Goal: Transaction & Acquisition: Subscribe to service/newsletter

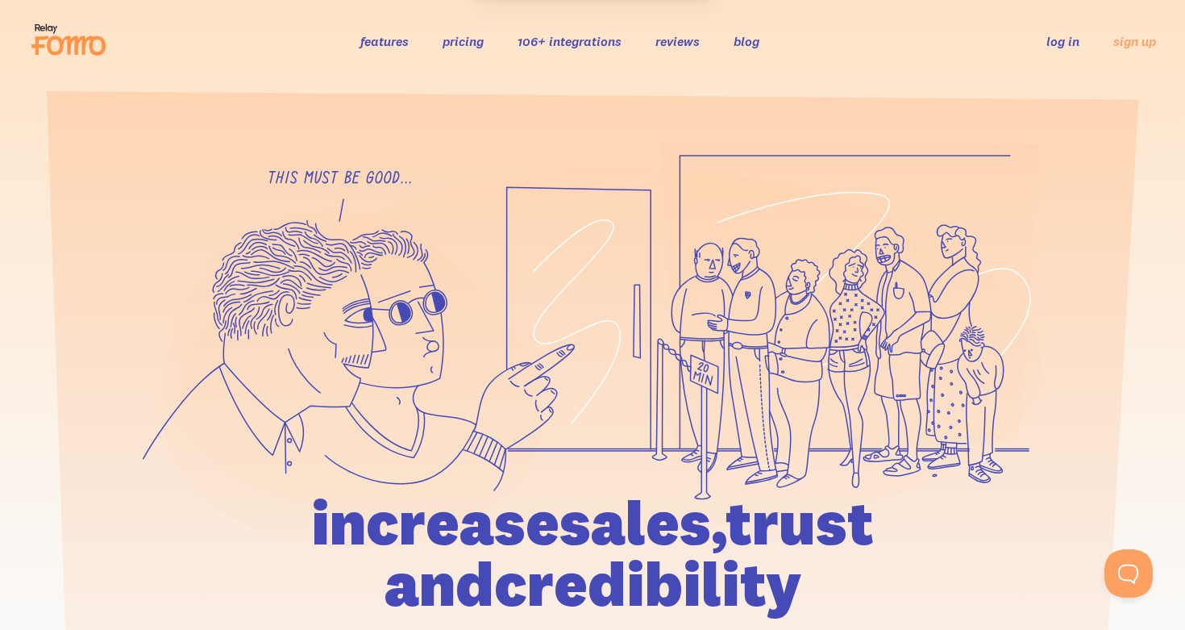
click at [468, 43] on link "pricing" at bounding box center [463, 41] width 41 height 16
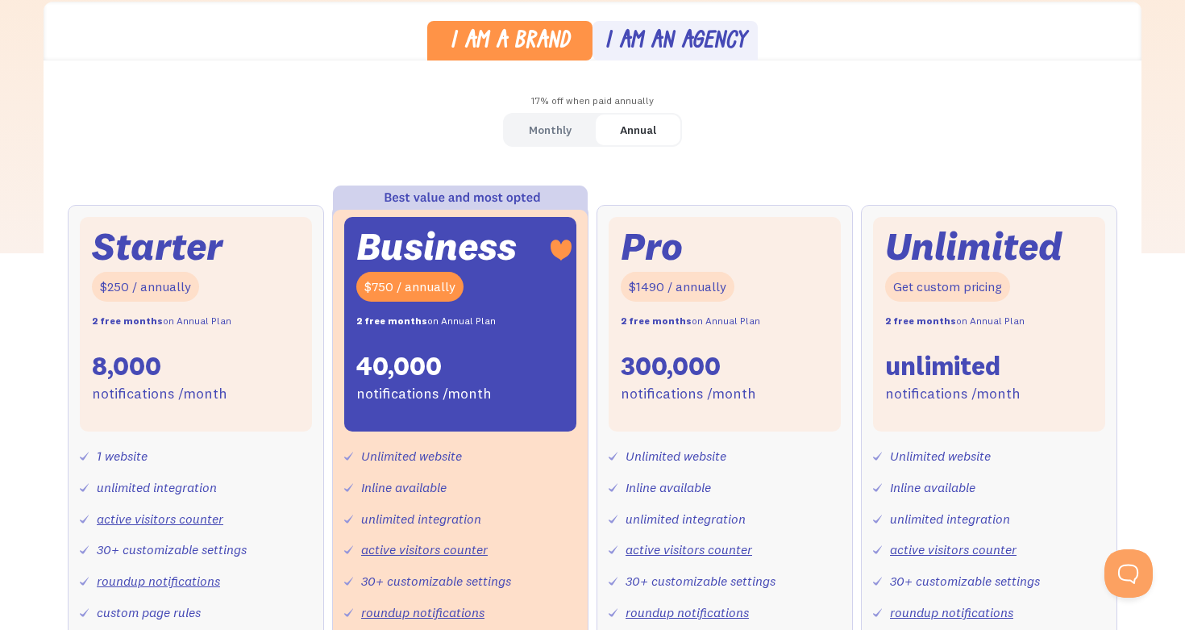
scroll to position [460, 0]
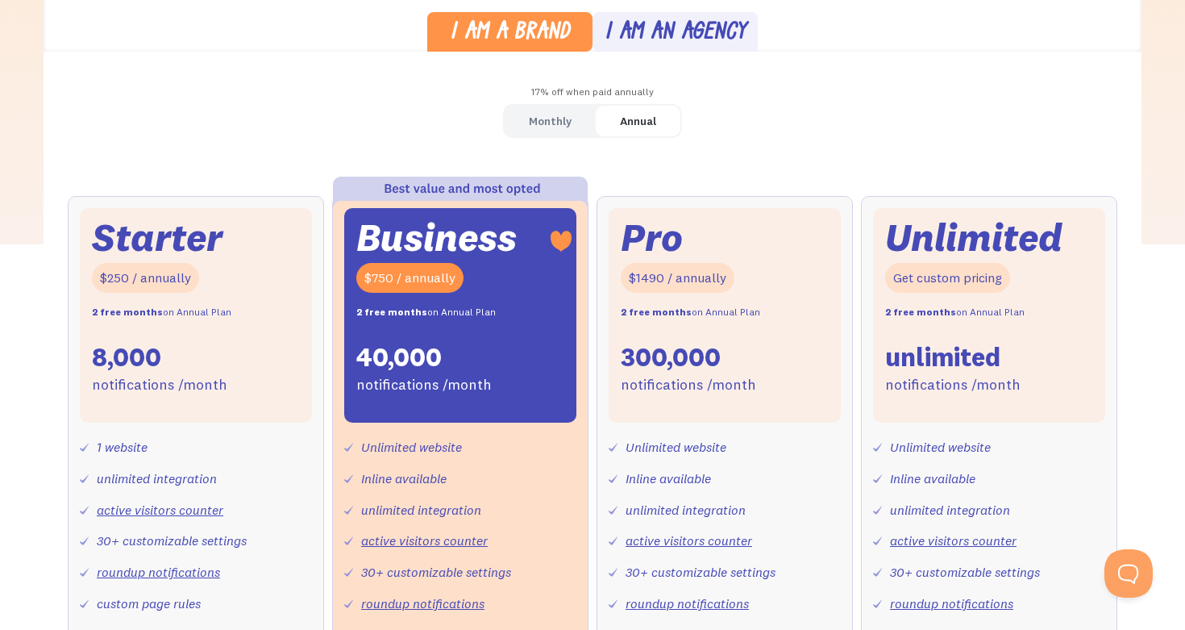
click at [613, 129] on link "Annual" at bounding box center [638, 121] width 85 height 31
click at [549, 123] on div "Monthly" at bounding box center [550, 121] width 43 height 23
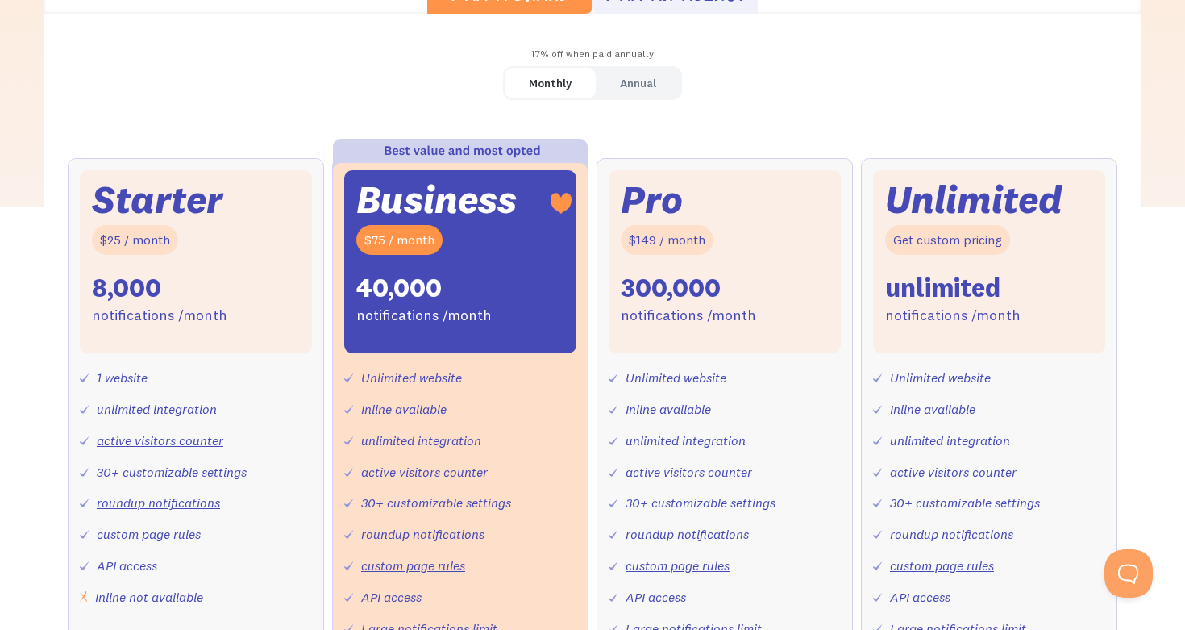
scroll to position [489, 0]
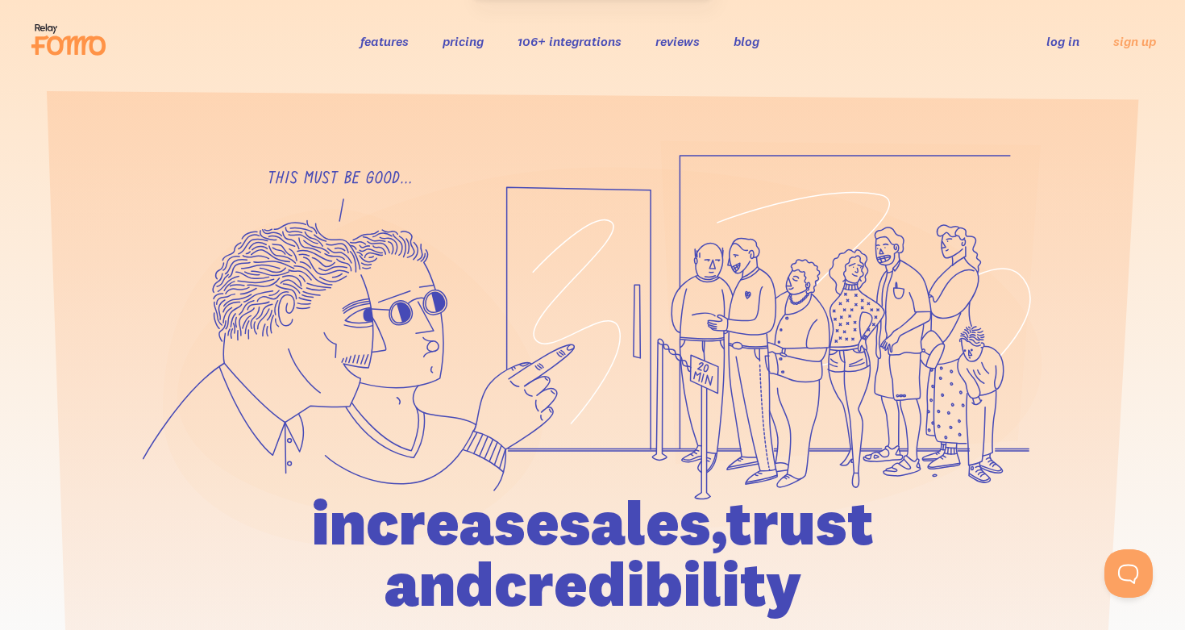
click at [468, 43] on link "pricing" at bounding box center [463, 41] width 41 height 16
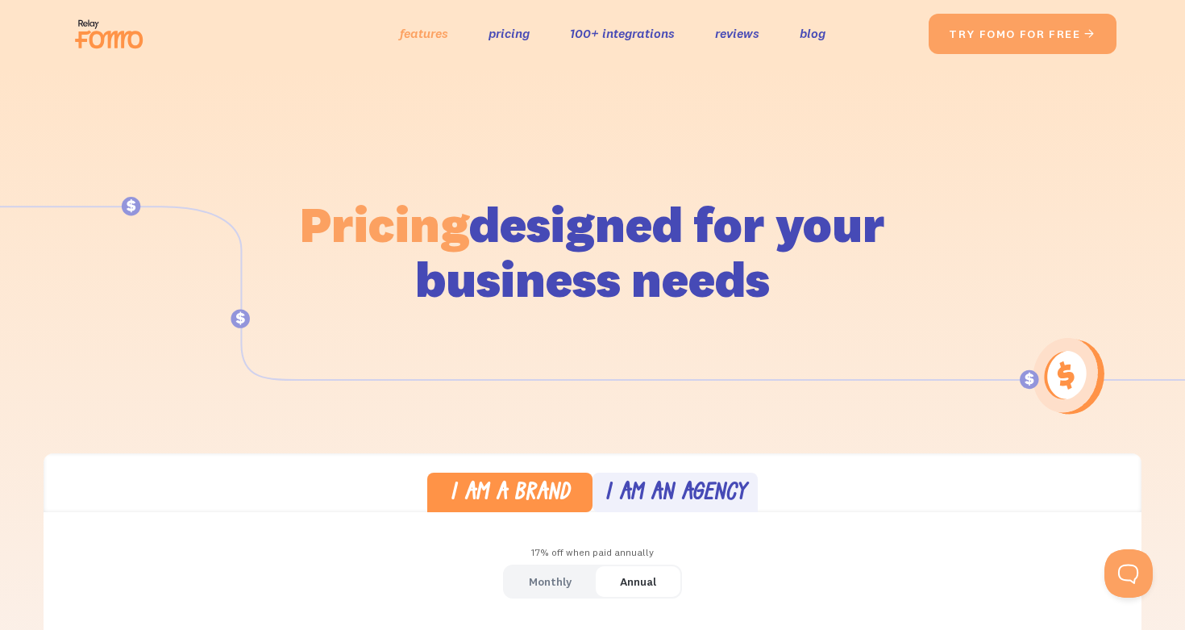
click at [426, 37] on link "features" at bounding box center [424, 33] width 48 height 23
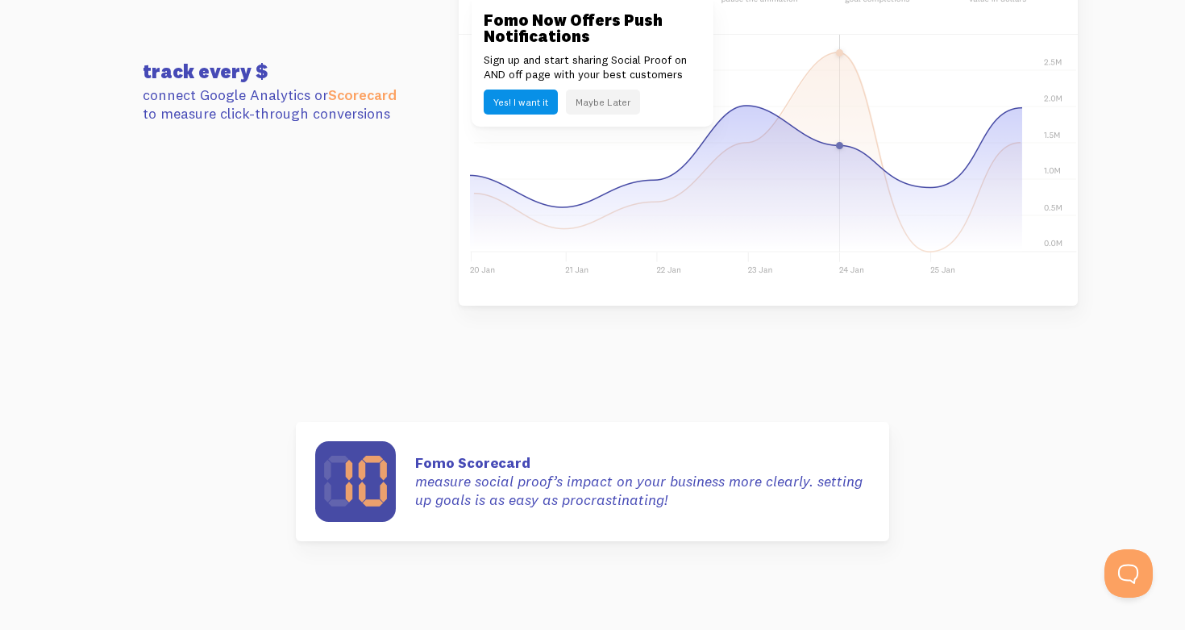
scroll to position [4640, 0]
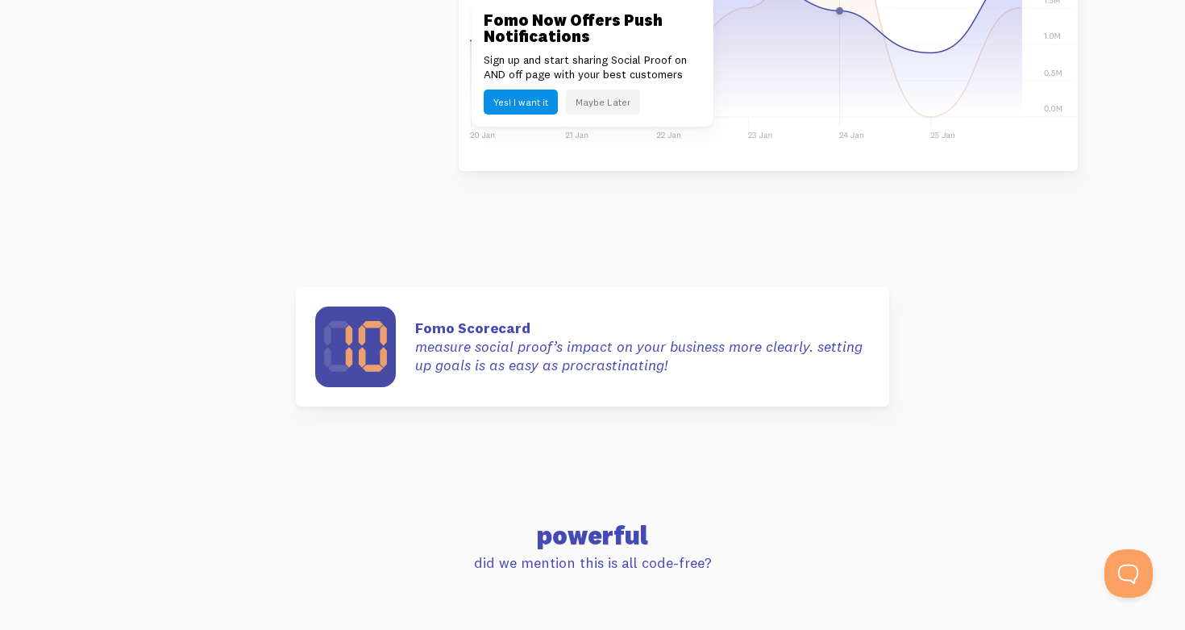
click at [608, 104] on button "Maybe Later" at bounding box center [603, 101] width 74 height 25
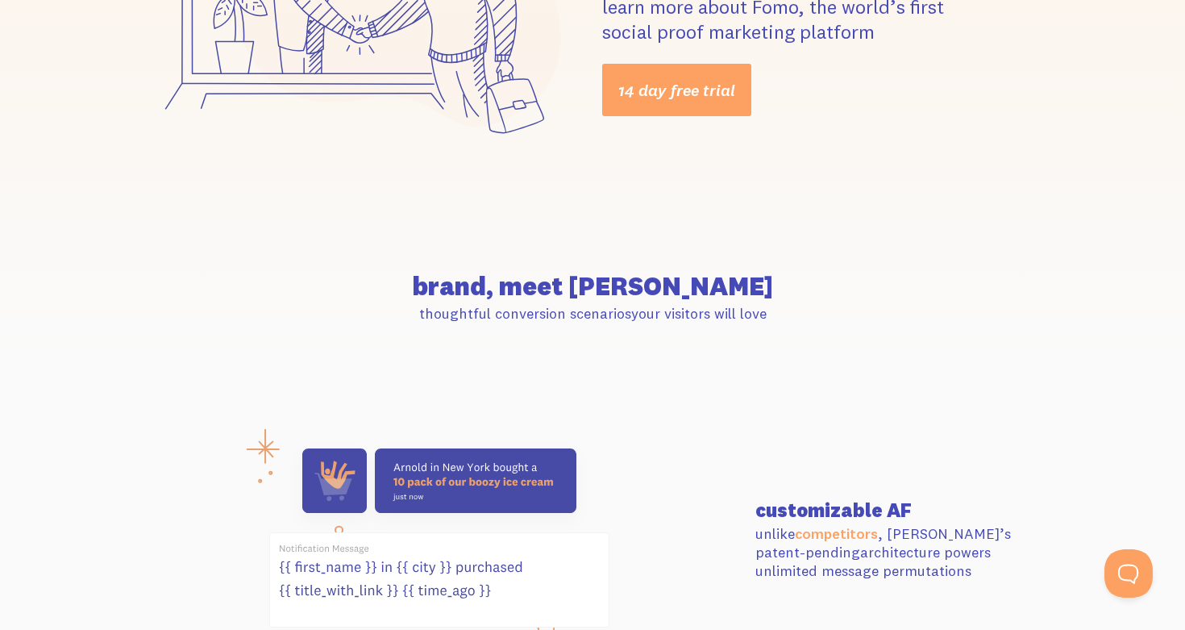
scroll to position [0, 0]
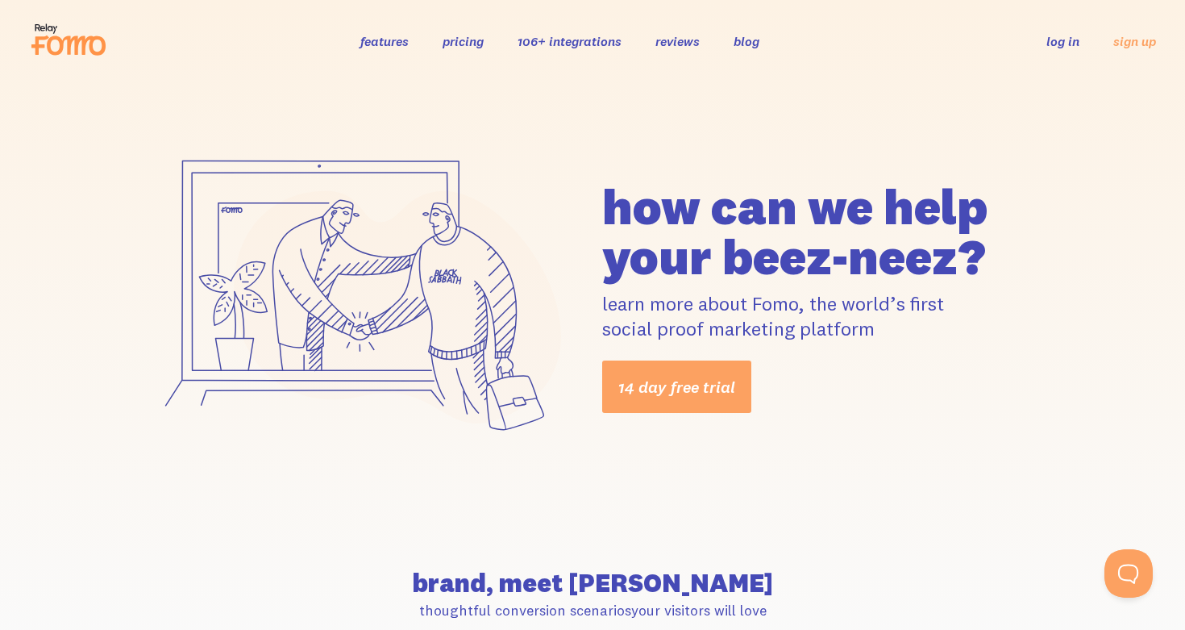
click at [470, 46] on link "pricing" at bounding box center [463, 41] width 41 height 16
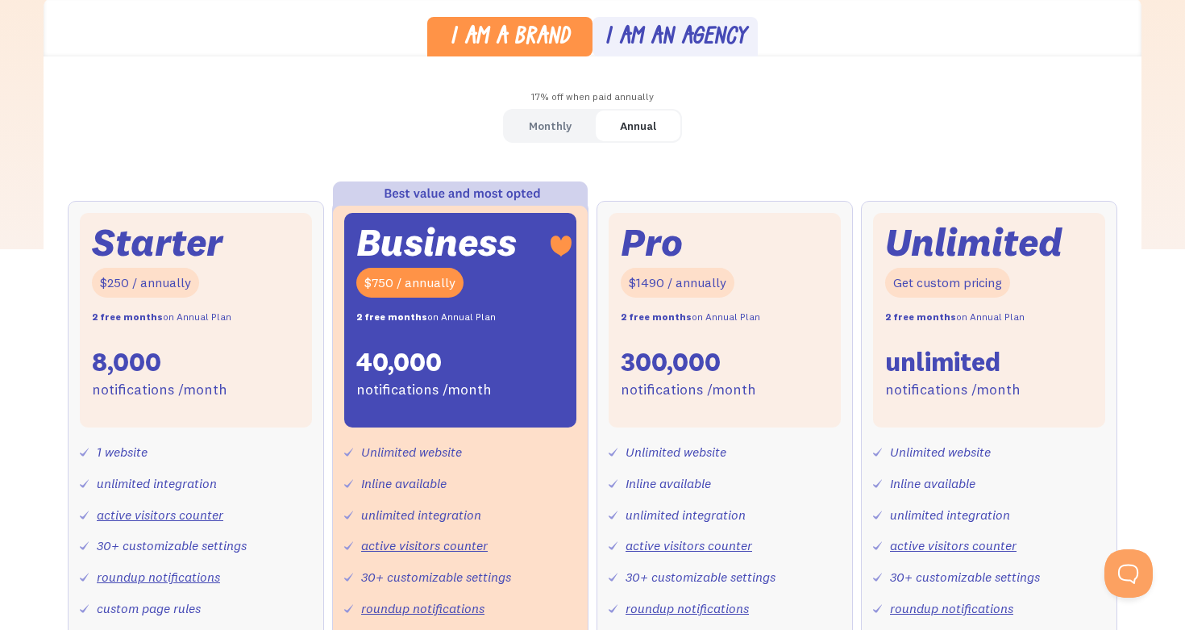
scroll to position [426, 0]
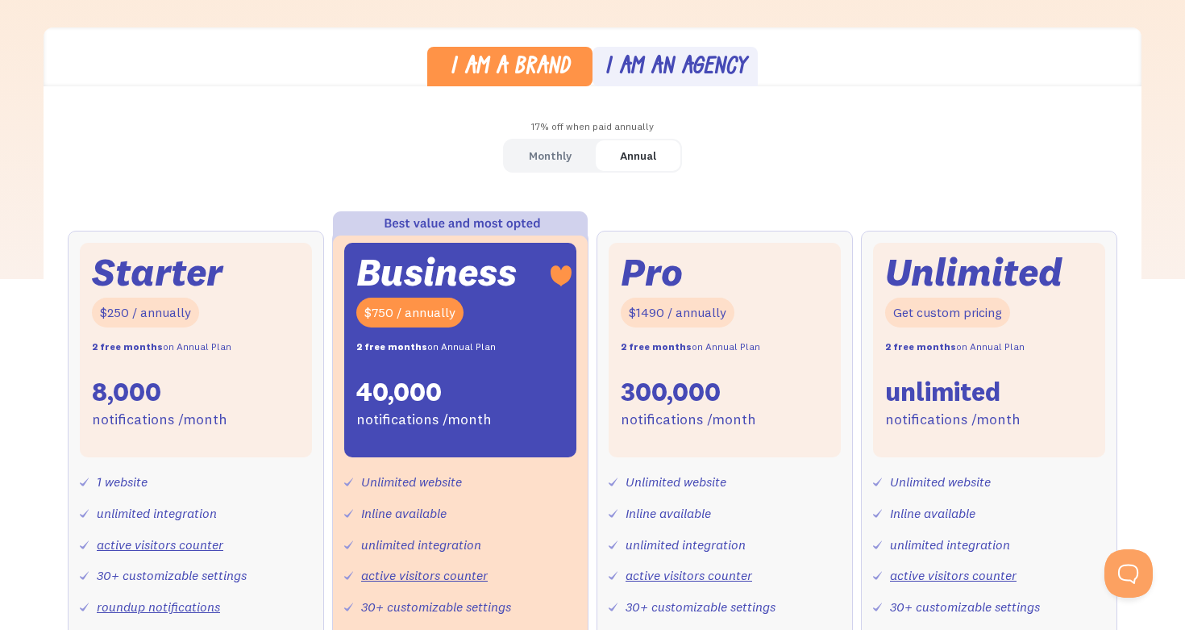
click at [555, 155] on div "Monthly" at bounding box center [550, 155] width 43 height 23
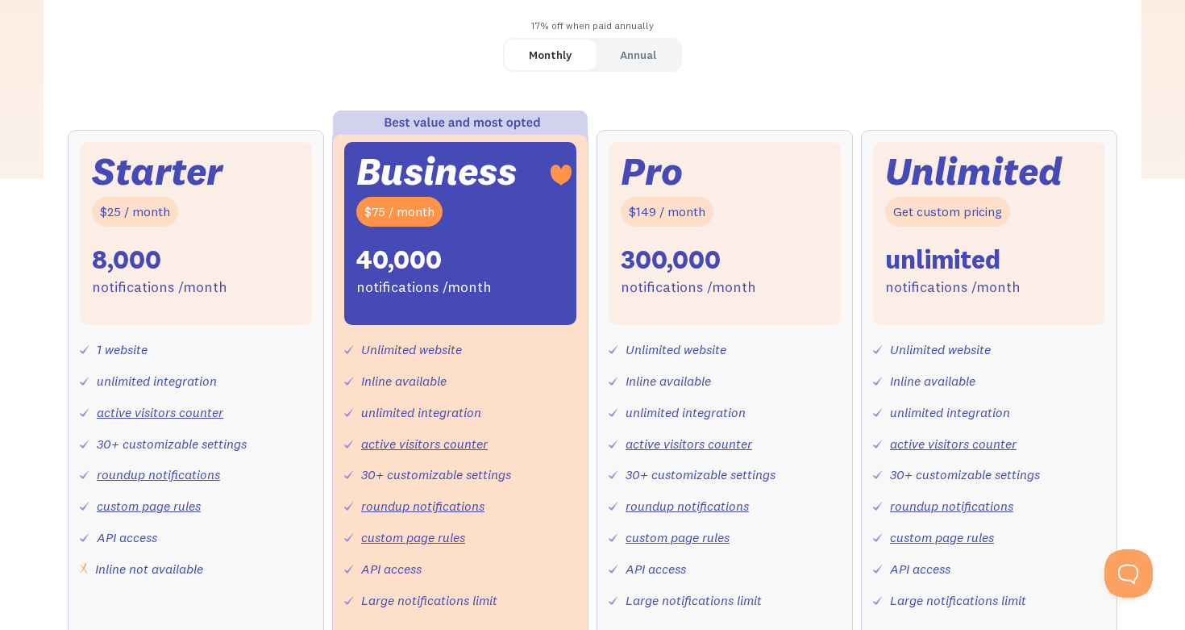
scroll to position [527, 0]
